Goal: Task Accomplishment & Management: Use online tool/utility

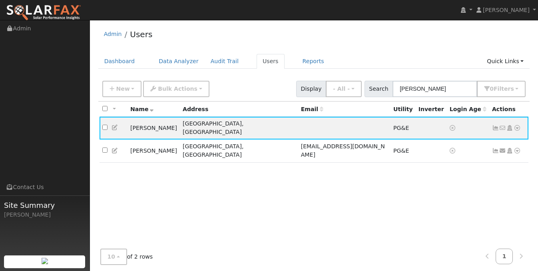
scroll to position [18, 0]
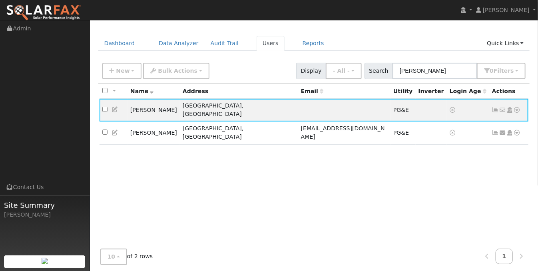
click at [245, 147] on div "All None All on page None on page Name Address Email Utility Inverter Login Age…" at bounding box center [314, 165] width 432 height 163
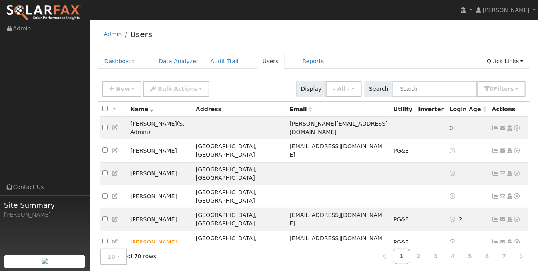
click at [494, 148] on icon at bounding box center [495, 151] width 7 height 6
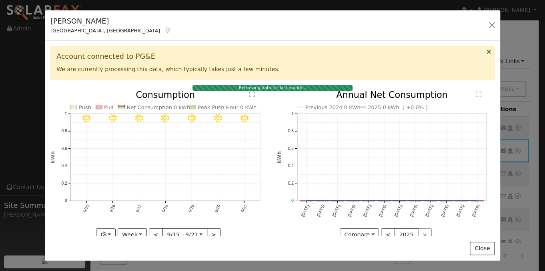
click at [15, 94] on div "[PERSON_NAME][GEOGRAPHIC_DATA], [GEOGRAPHIC_DATA] Default Account Default Accou…" at bounding box center [272, 135] width 545 height 271
click at [486, 52] on icon at bounding box center [488, 52] width 4 height 6
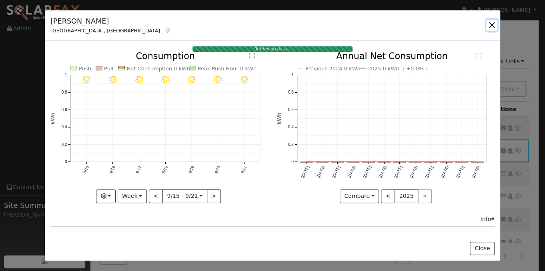
click at [491, 25] on button "button" at bounding box center [491, 25] width 11 height 11
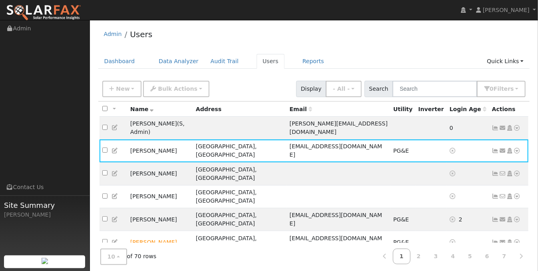
click at [518, 148] on icon at bounding box center [517, 151] width 7 height 6
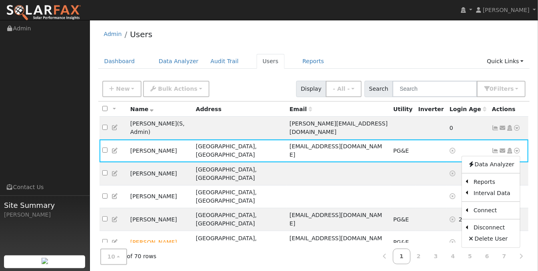
click at [501, 159] on link "Data Analyzer" at bounding box center [491, 164] width 58 height 11
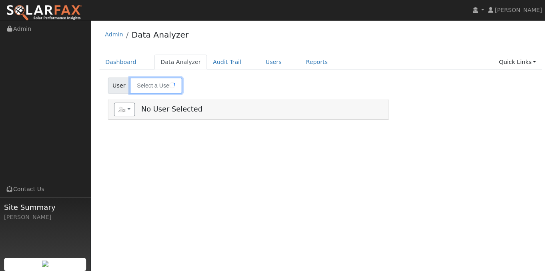
type input "[PERSON_NAME]"
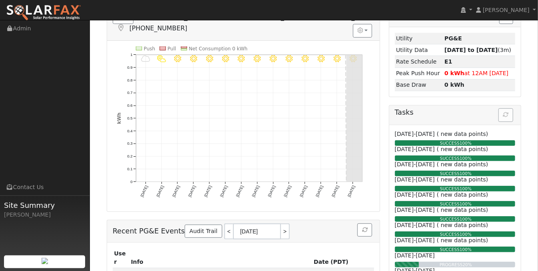
scroll to position [160, 0]
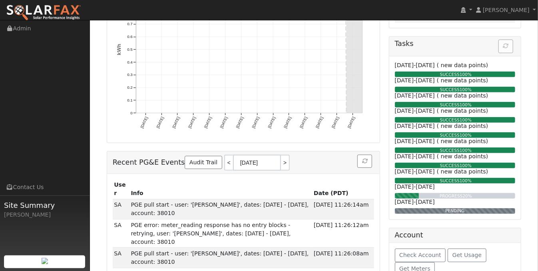
click at [368, 123] on icon "9/22 - Clear 9/21 - Clear 9/20 - Clear 9/19 - Clear 9/18 - Clear 9/17 - Clear 9…" at bounding box center [244, 59] width 254 height 163
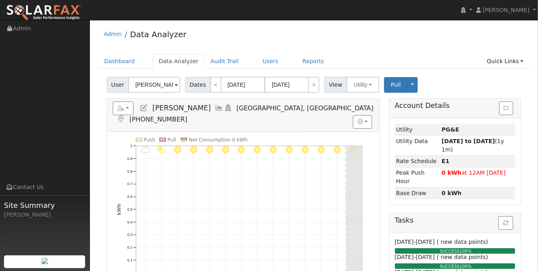
scroll to position [40, 0]
